Goal: Task Accomplishment & Management: Manage account settings

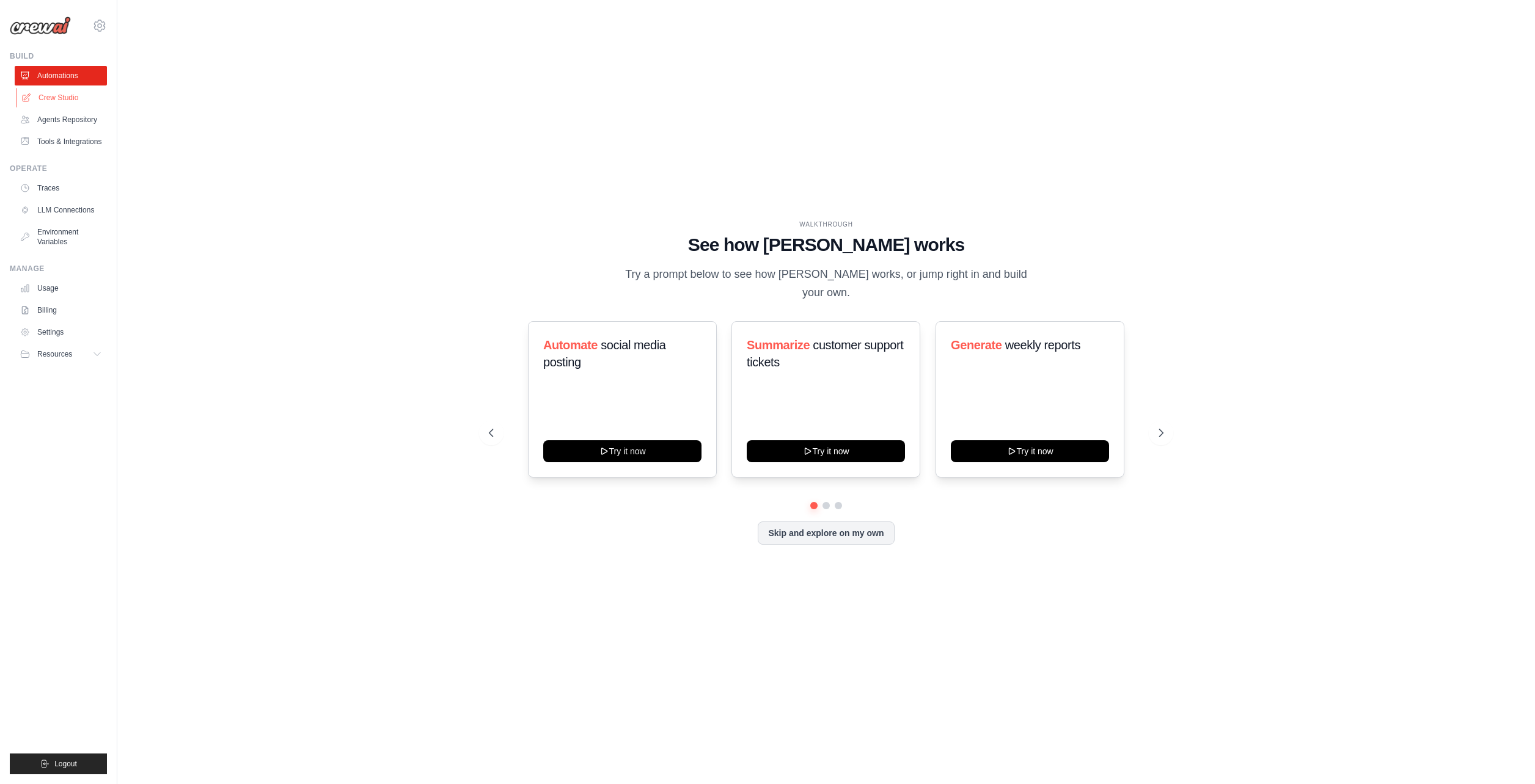
click at [70, 96] on link "Crew Studio" at bounding box center [62, 97] width 92 height 20
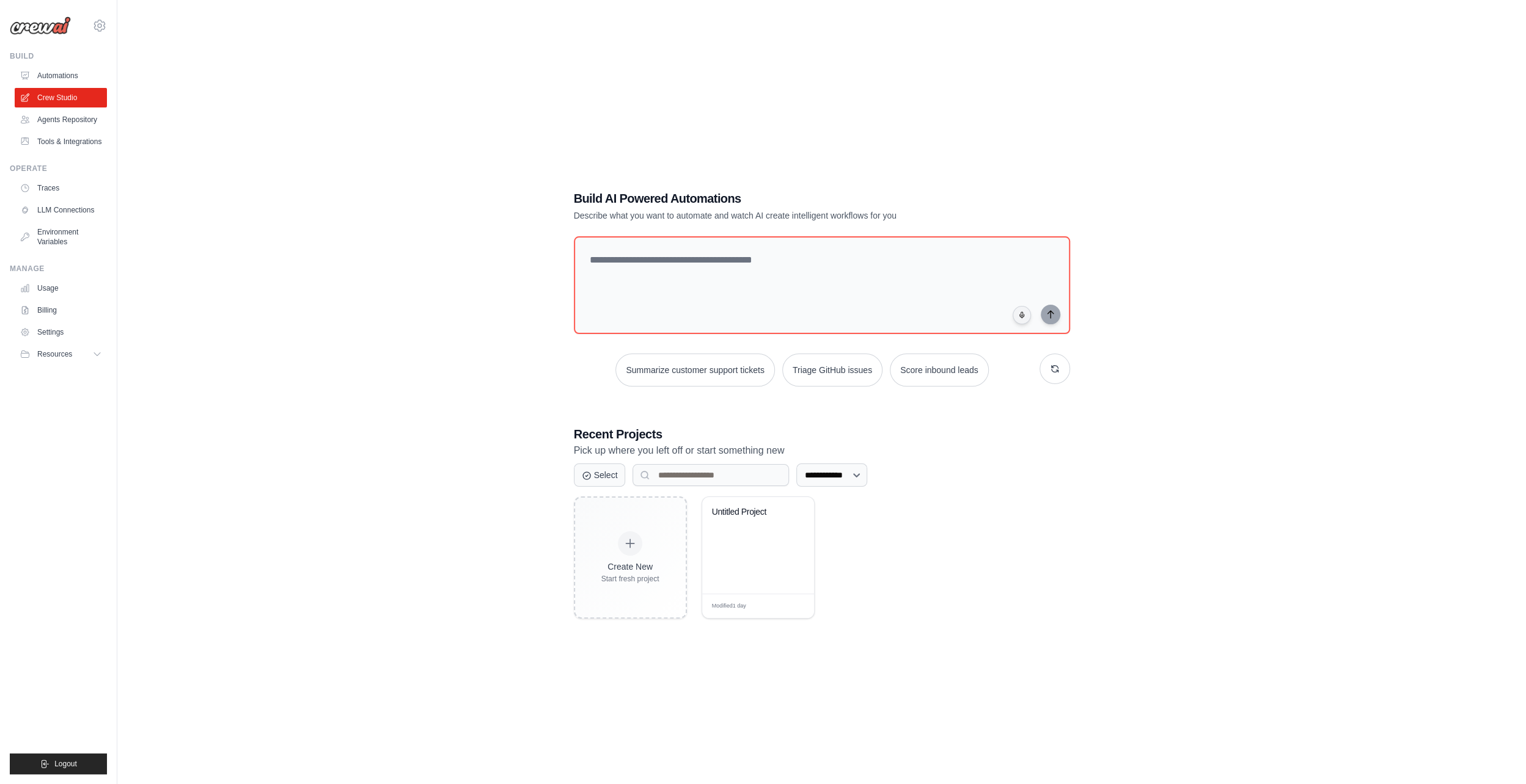
click at [64, 121] on link "Agents Repository" at bounding box center [60, 120] width 92 height 20
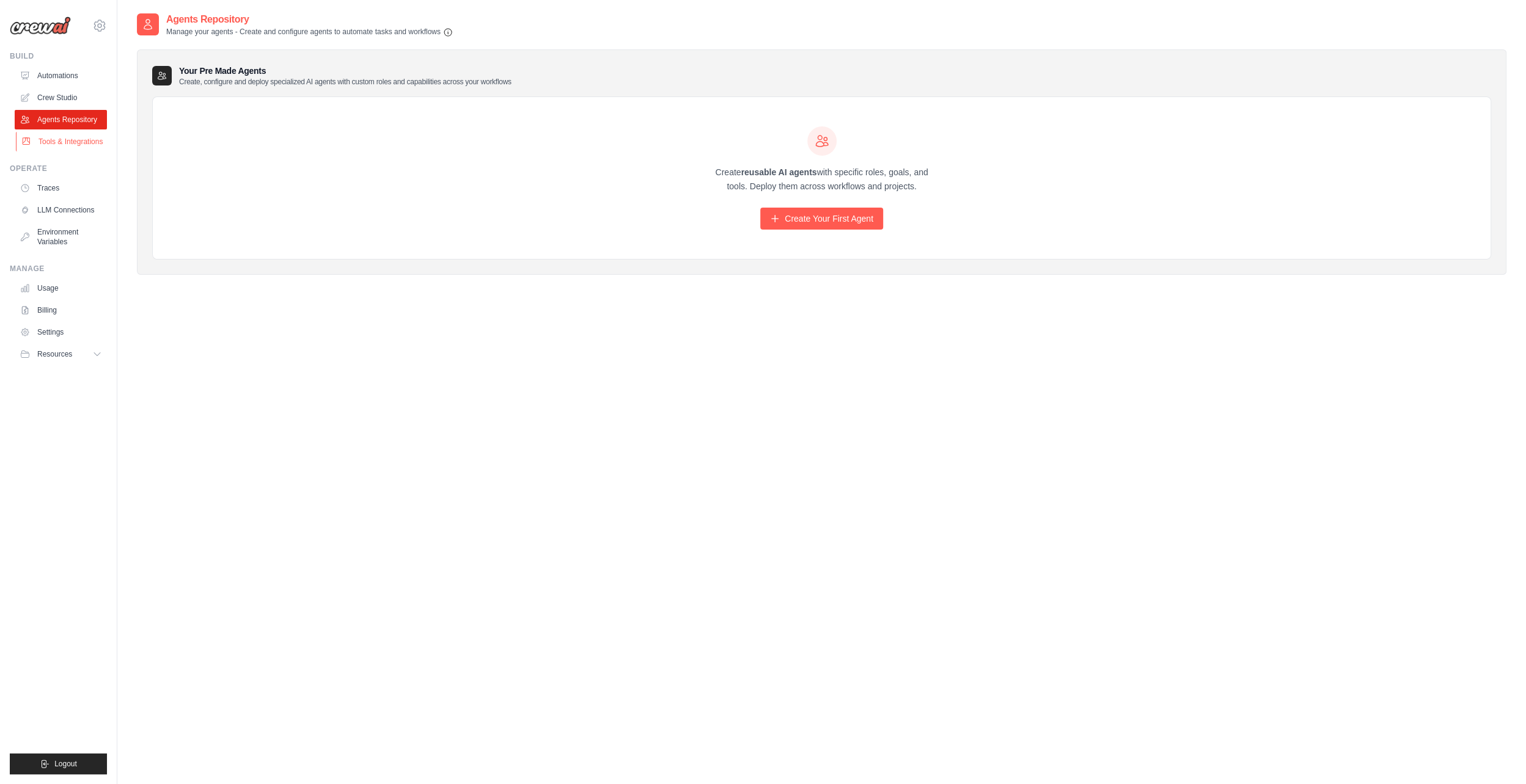
click at [60, 151] on link "Tools & Integrations" at bounding box center [62, 142] width 92 height 20
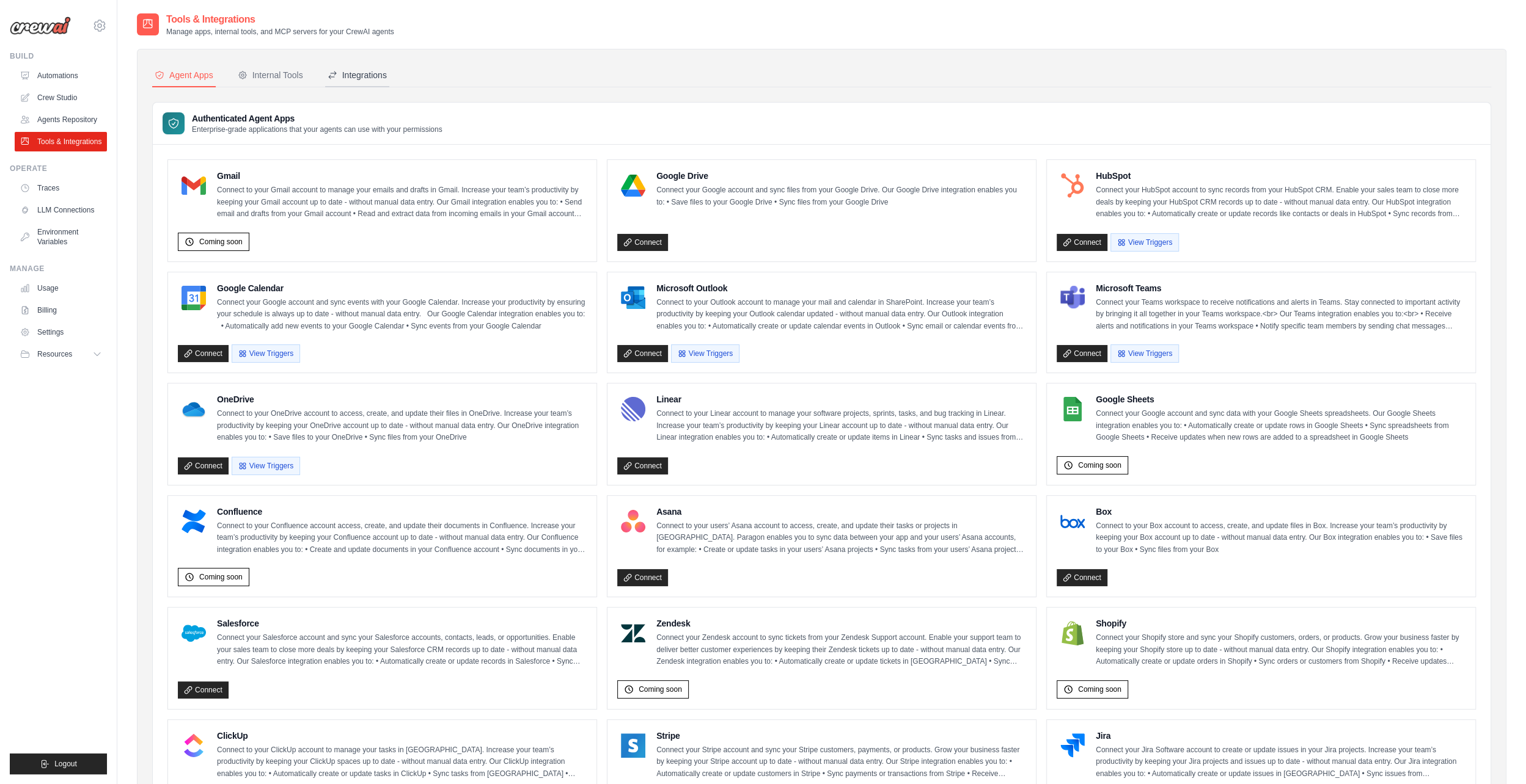
click at [386, 69] on div "Integrations" at bounding box center [357, 75] width 59 height 13
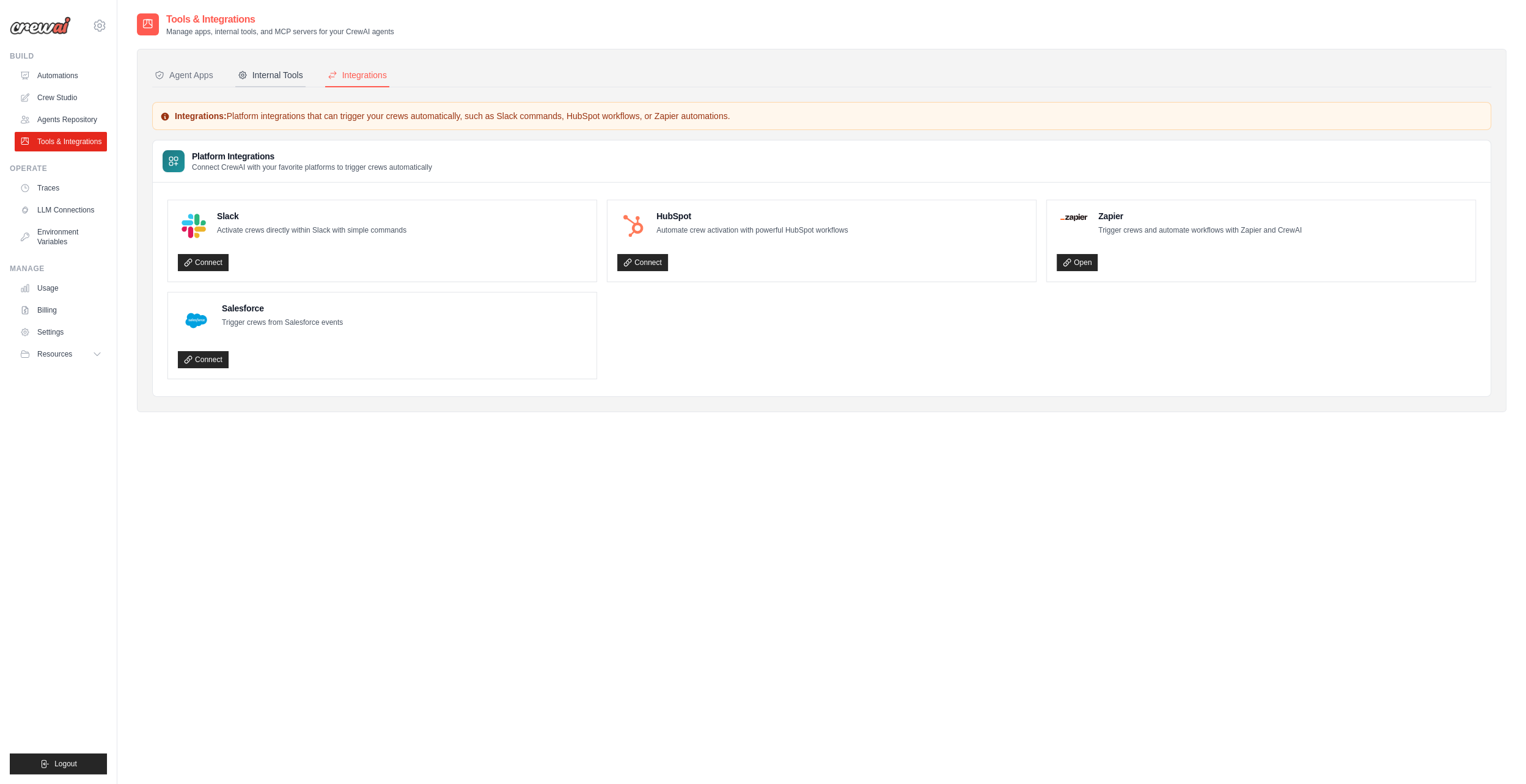
click at [286, 64] on button "Internal Tools" at bounding box center [270, 76] width 71 height 23
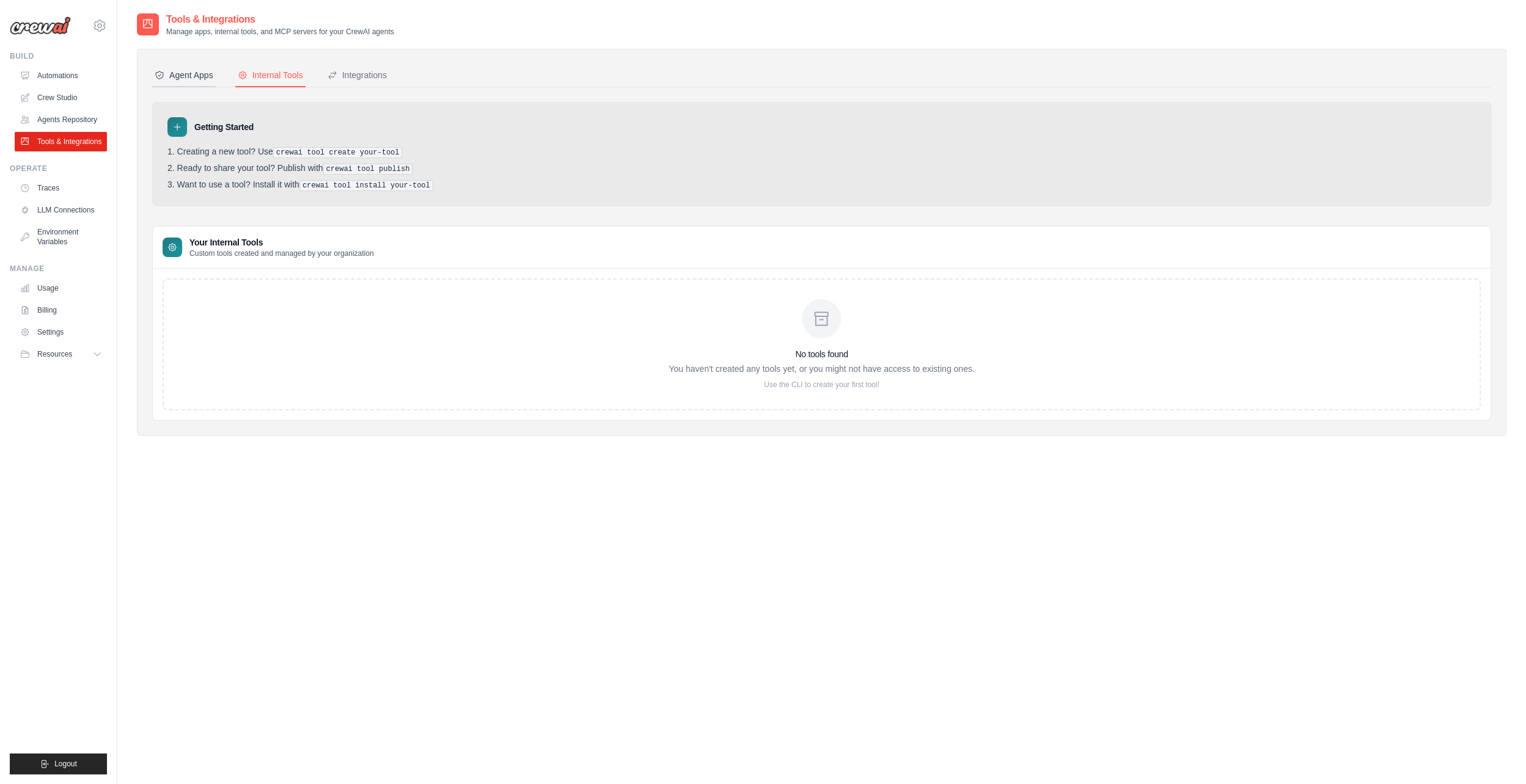
click at [213, 77] on div "Agent Apps" at bounding box center [184, 75] width 59 height 13
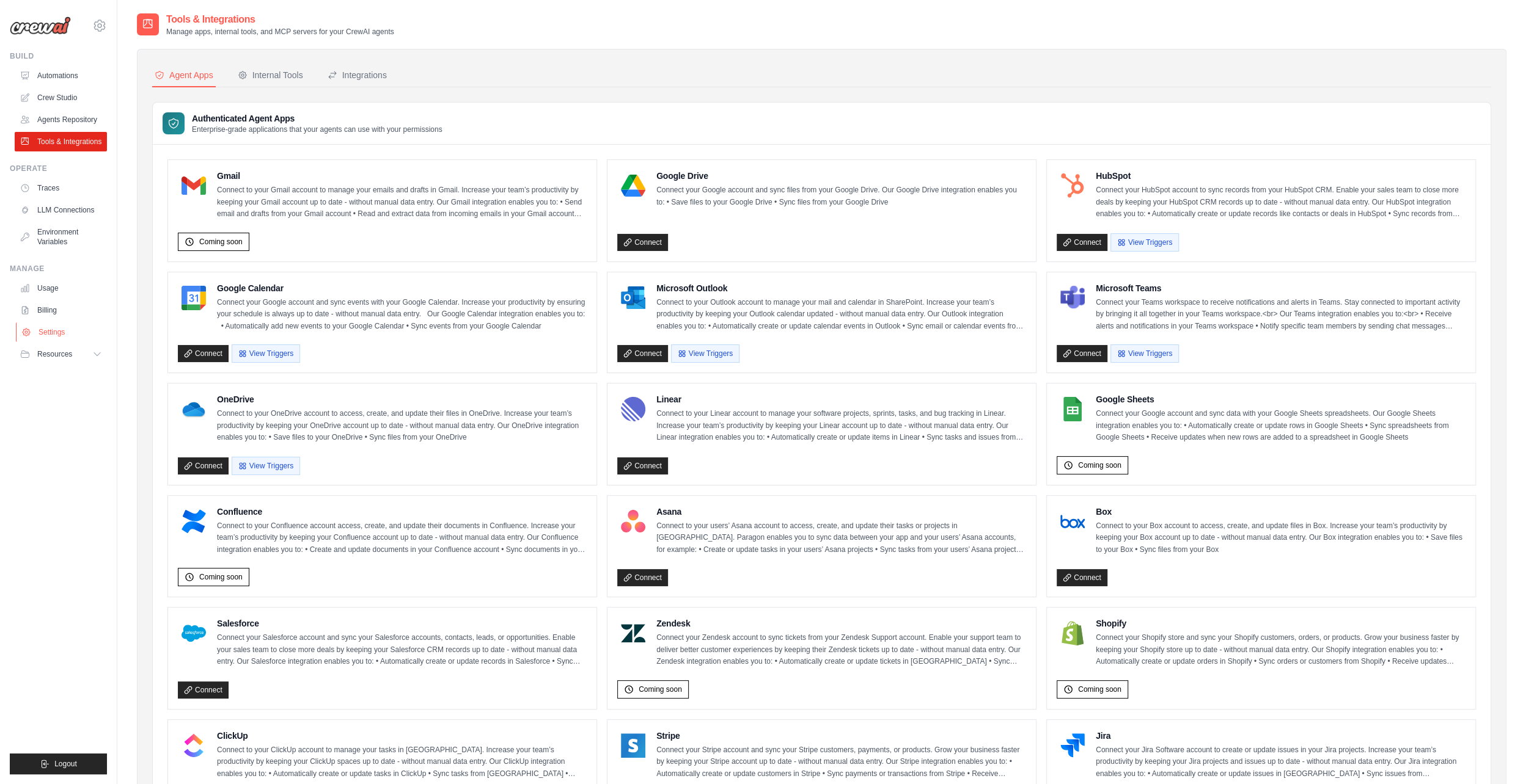
click at [61, 342] on link "Settings" at bounding box center [62, 333] width 92 height 20
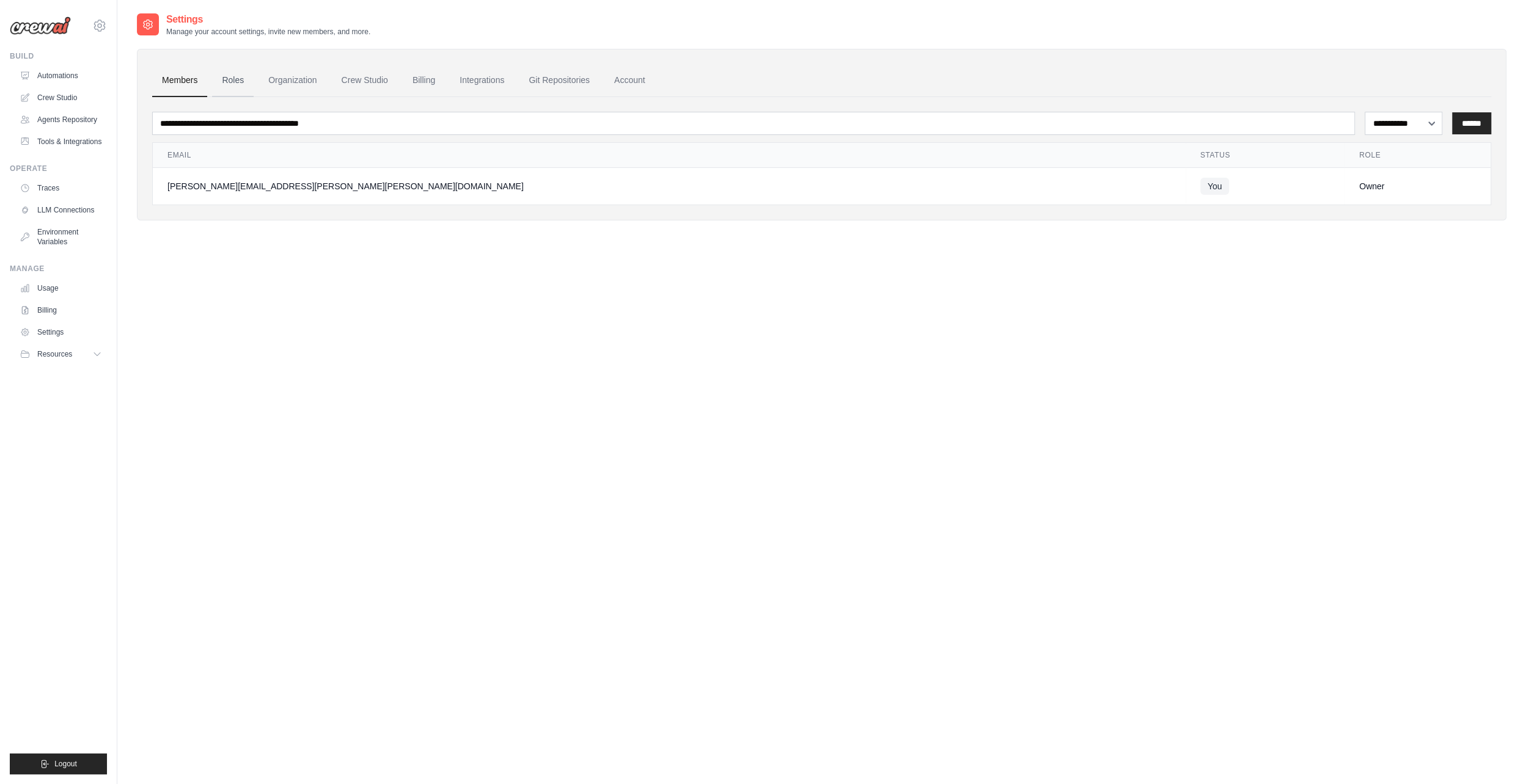
click at [252, 84] on link "Roles" at bounding box center [233, 80] width 41 height 33
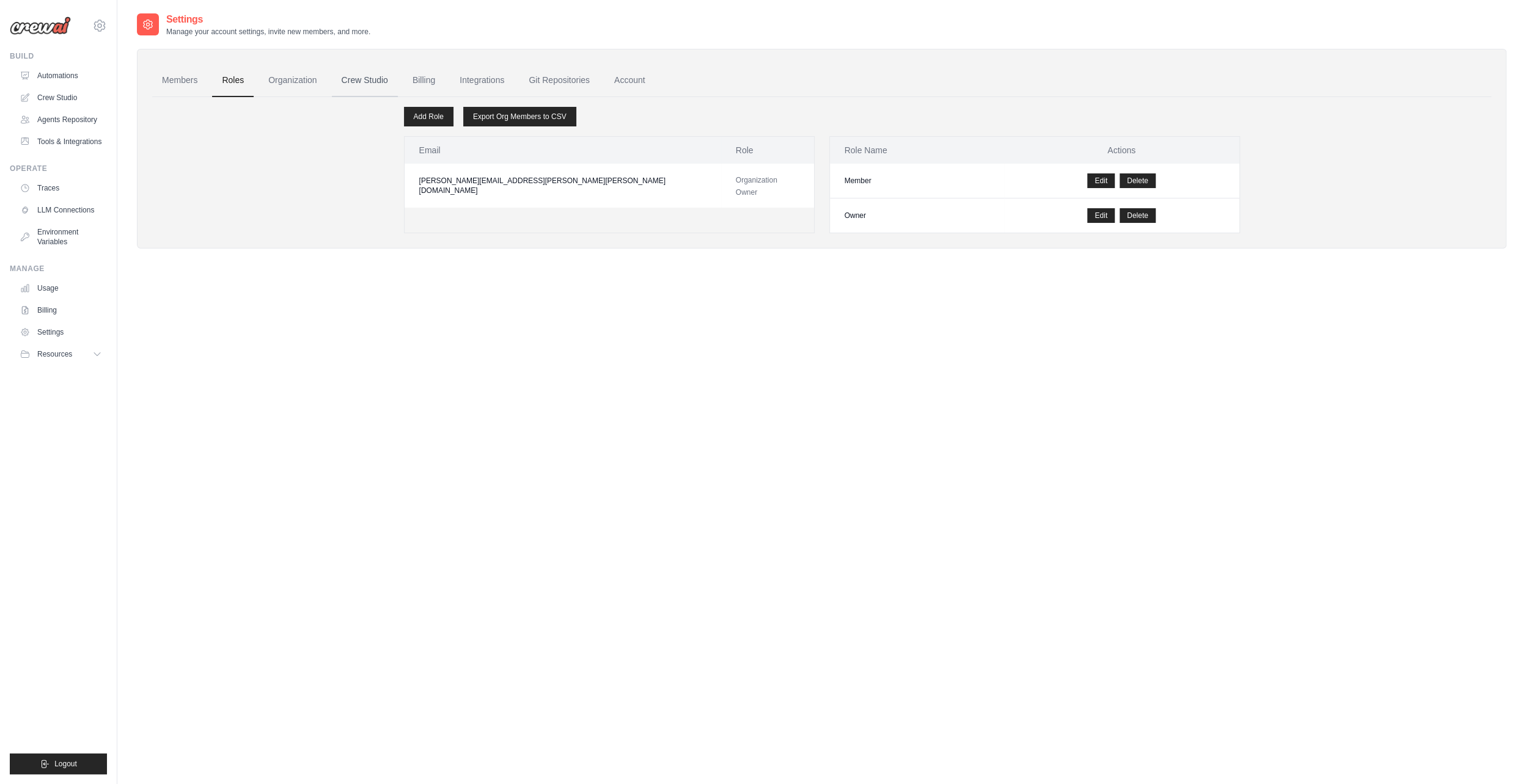
click at [344, 77] on link "Crew Studio" at bounding box center [365, 80] width 66 height 33
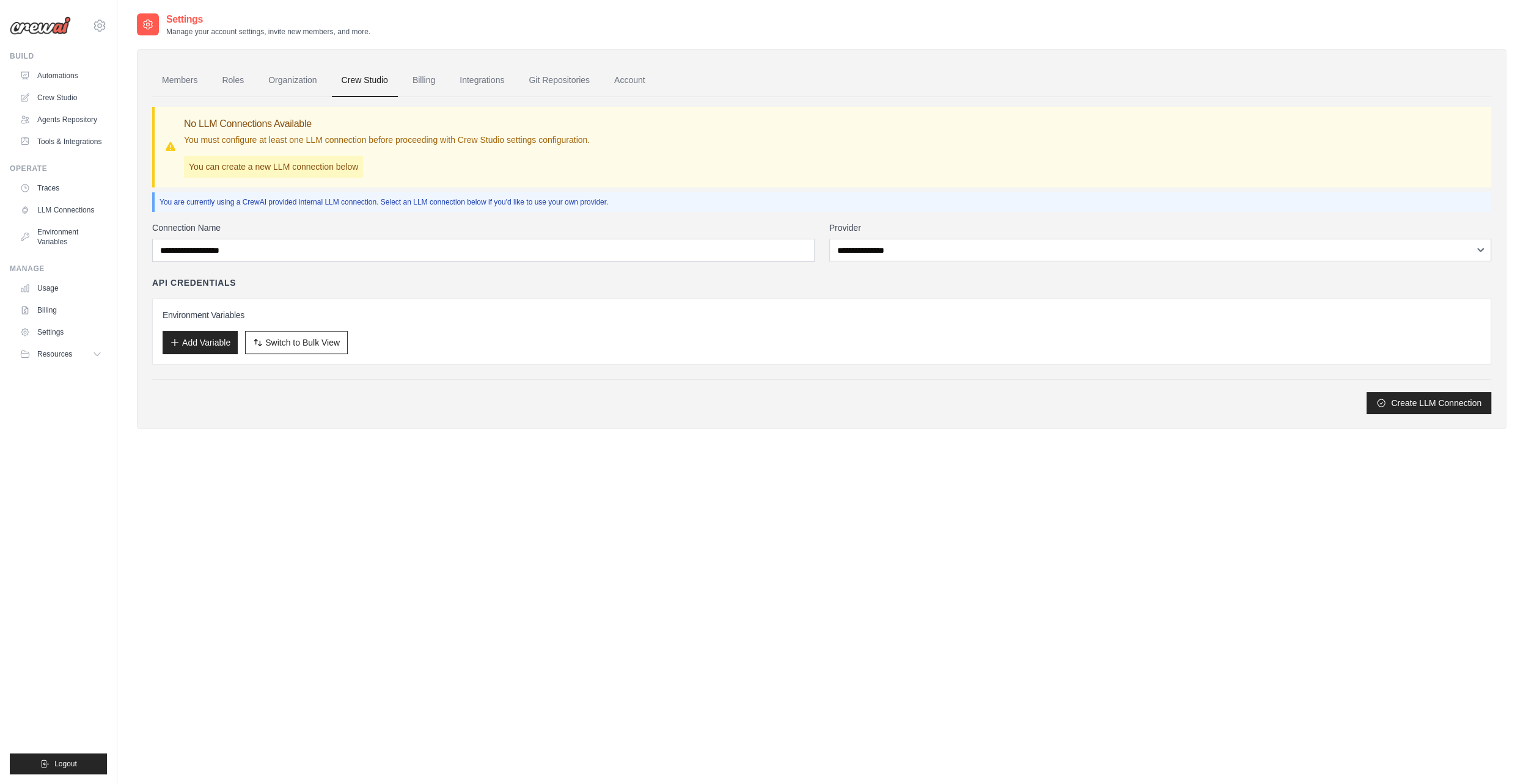
click at [311, 75] on link "Organization" at bounding box center [292, 80] width 68 height 33
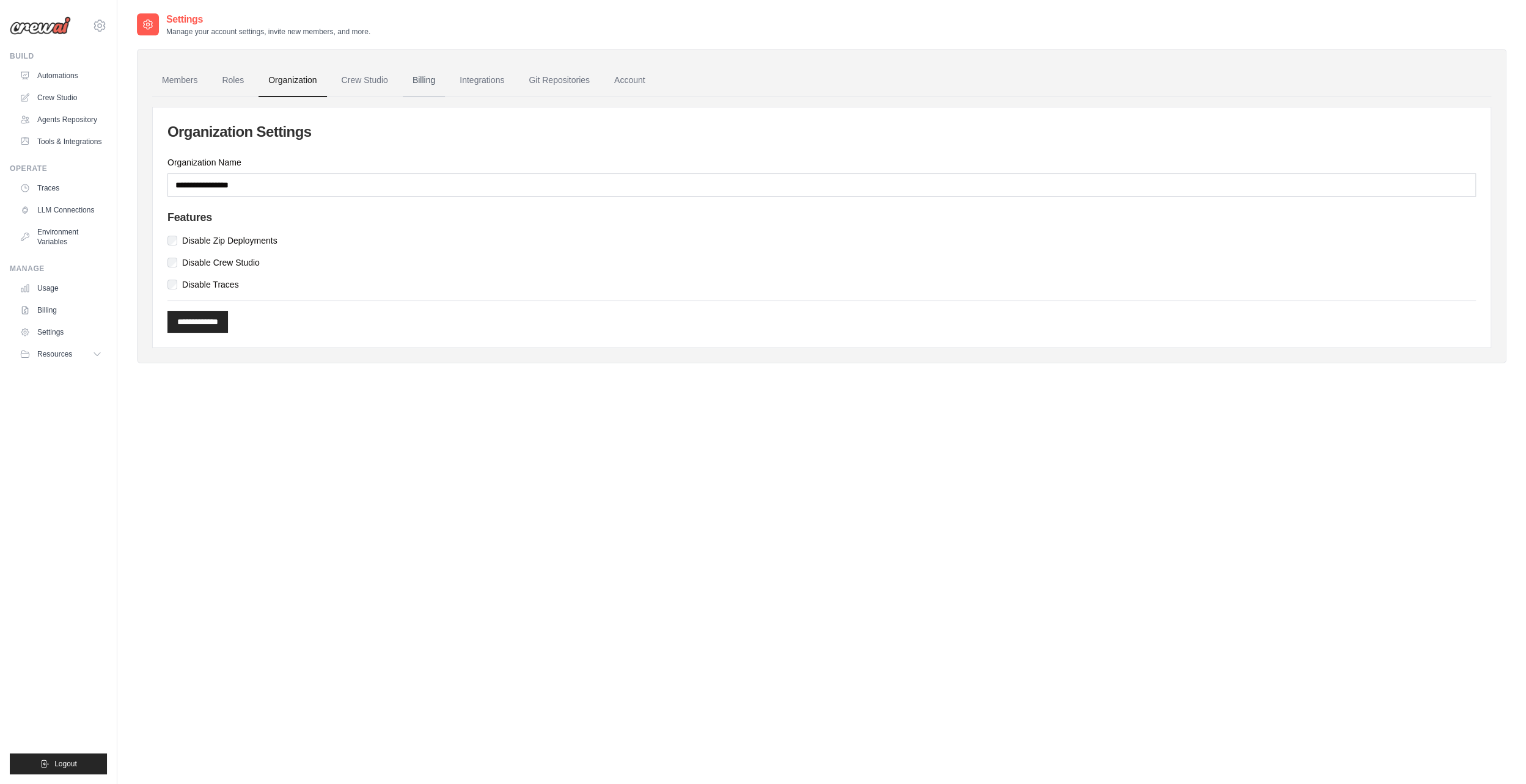
click at [440, 77] on link "Billing" at bounding box center [423, 80] width 42 height 33
